Goal: Information Seeking & Learning: Check status

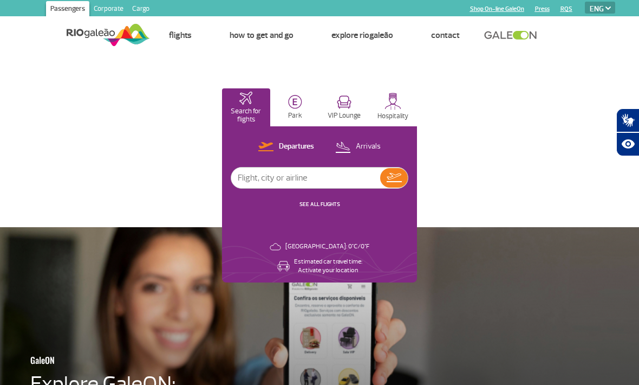
select select "en"
click at [363, 141] on p "Arrivals" at bounding box center [368, 146] width 25 height 10
click at [337, 181] on input "text" at bounding box center [305, 177] width 149 height 21
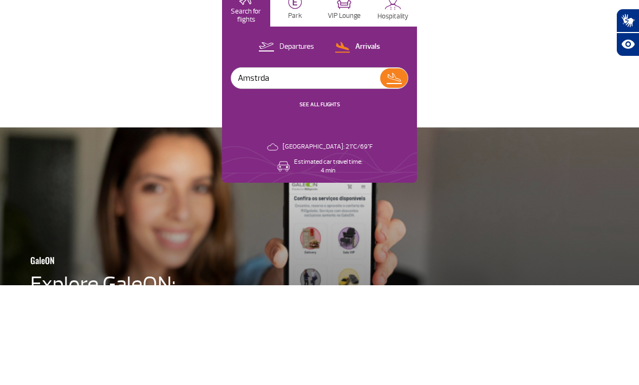
type input "Amstrdam"
click at [399, 170] on img at bounding box center [394, 177] width 16 height 15
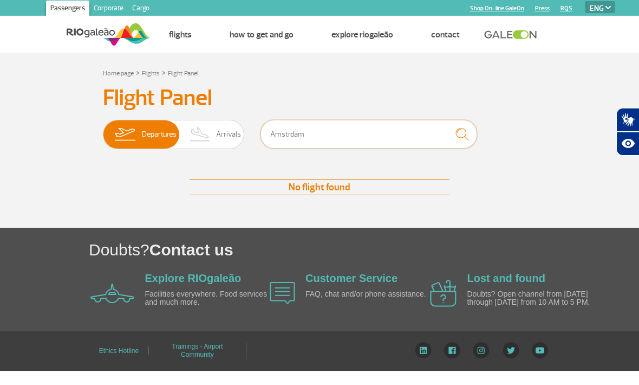
click at [337, 136] on input "Amstrdam" at bounding box center [369, 134] width 217 height 29
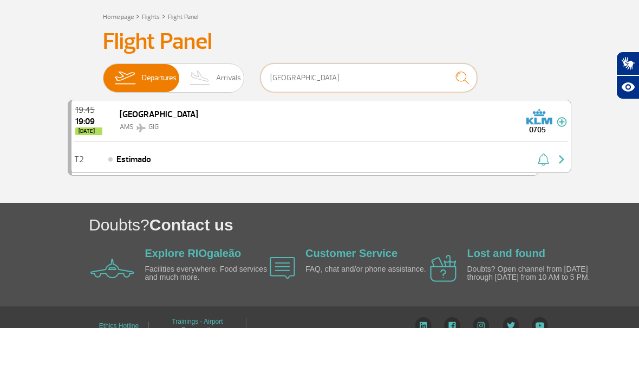
type input "[GEOGRAPHIC_DATA]"
click at [101, 174] on span "19:09" at bounding box center [88, 178] width 27 height 9
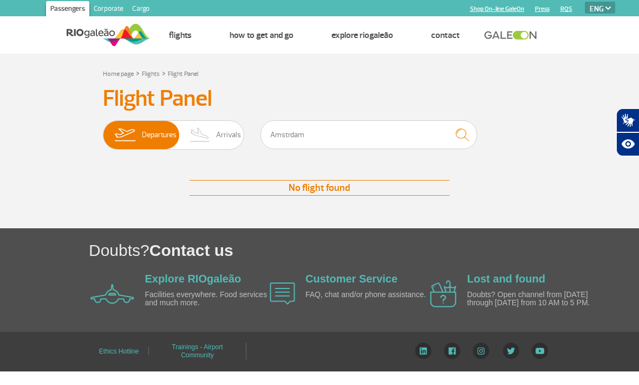
click at [465, 137] on img "submit" at bounding box center [462, 135] width 23 height 22
click at [366, 129] on input "Amstrdam" at bounding box center [369, 134] width 217 height 29
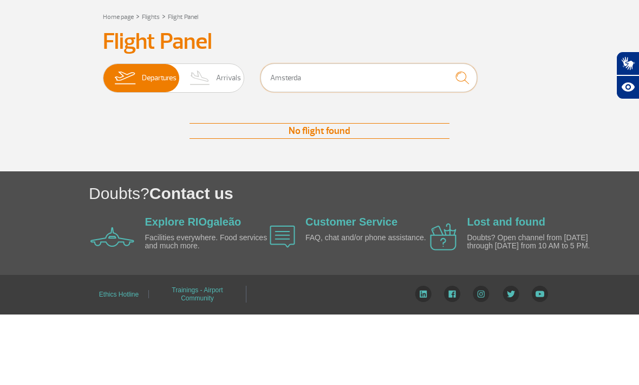
type input "[GEOGRAPHIC_DATA]"
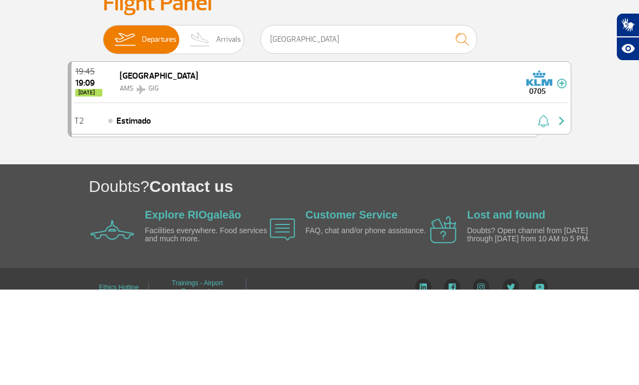
click at [539, 165] on img at bounding box center [540, 173] width 26 height 17
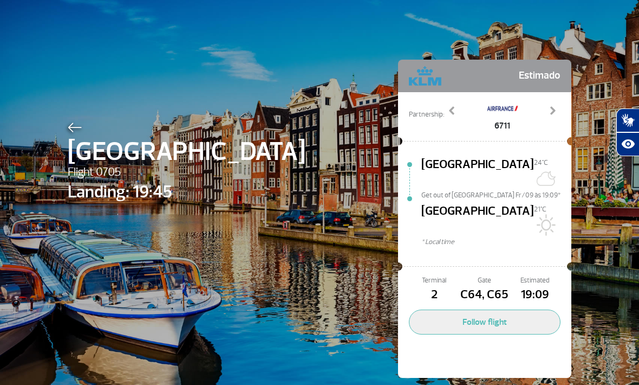
select select "en"
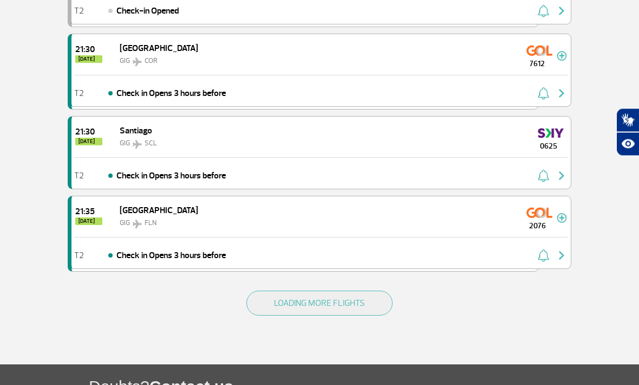
scroll to position [1520, 0]
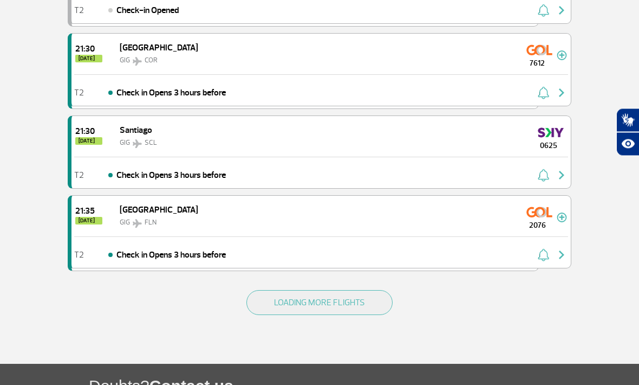
click at [317, 303] on button "LOADING MORE FLIGHTS" at bounding box center [319, 302] width 146 height 25
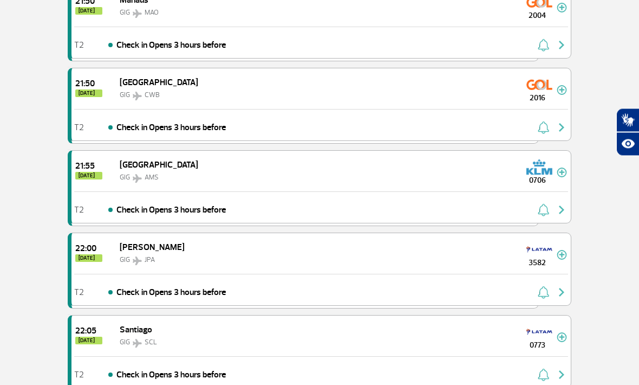
scroll to position [2389, 0]
click at [134, 174] on img at bounding box center [137, 177] width 15 height 9
